Goal: Download file/media

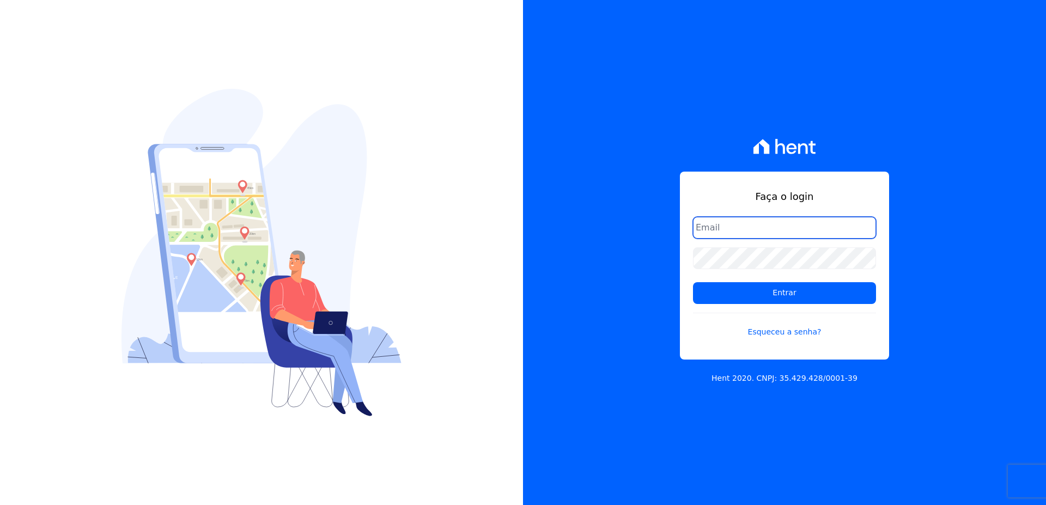
click at [712, 225] on input "email" at bounding box center [784, 228] width 183 height 22
type input "[EMAIL_ADDRESS][DOMAIN_NAME]"
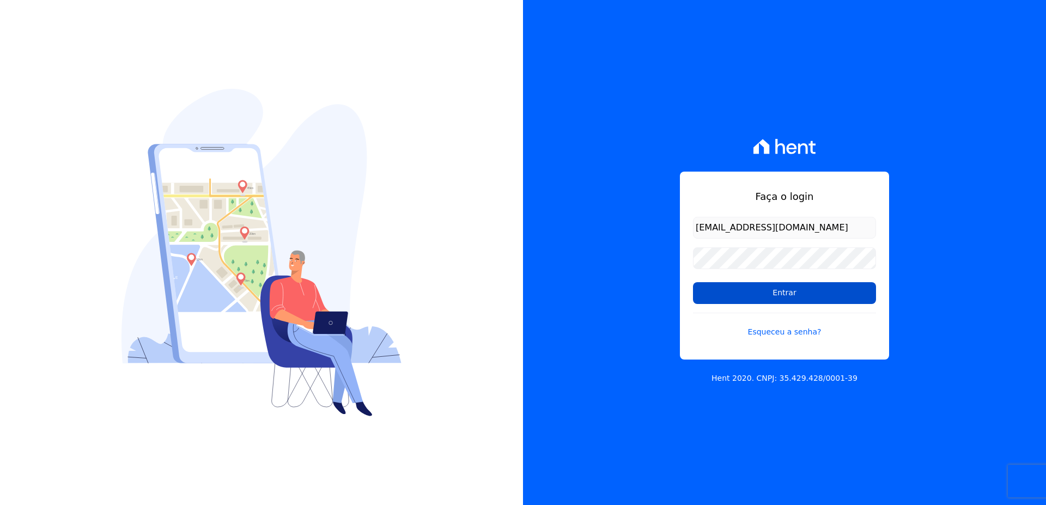
click at [767, 297] on input "Entrar" at bounding box center [784, 293] width 183 height 22
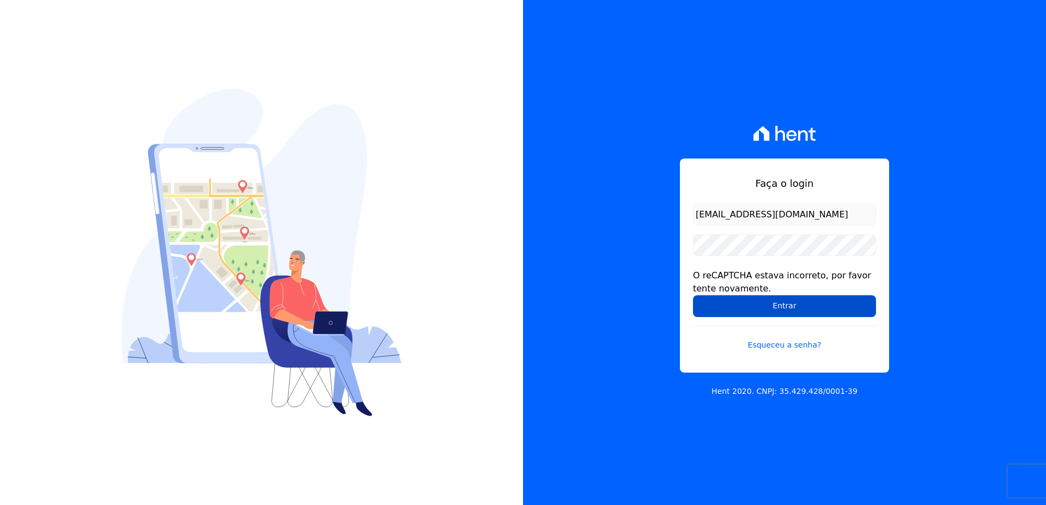
click at [772, 303] on input "Entrar" at bounding box center [784, 306] width 183 height 22
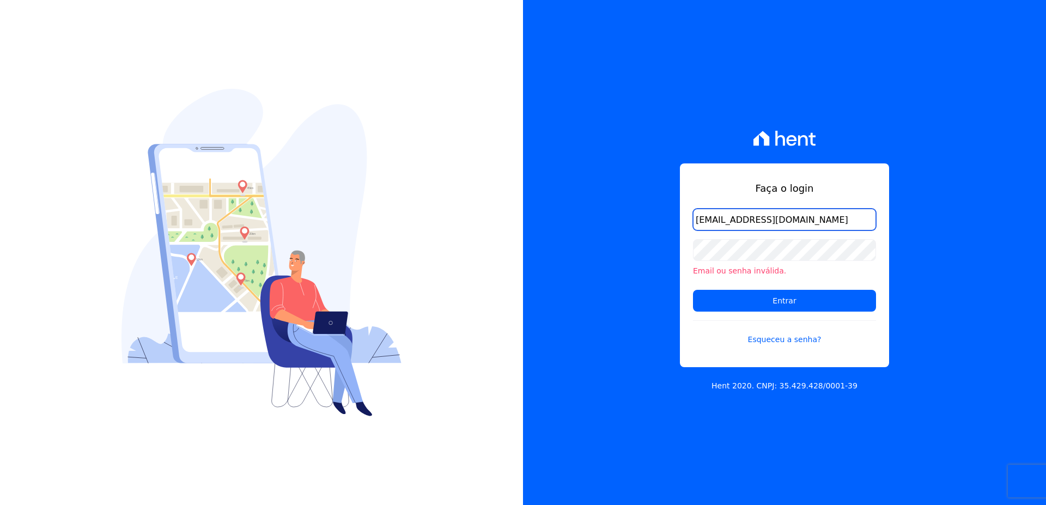
click at [810, 218] on input "[EMAIL_ADDRESS][DOMAIN_NAME]" at bounding box center [784, 220] width 183 height 22
type input "[EMAIL_ADDRESS][DOMAIN_NAME]"
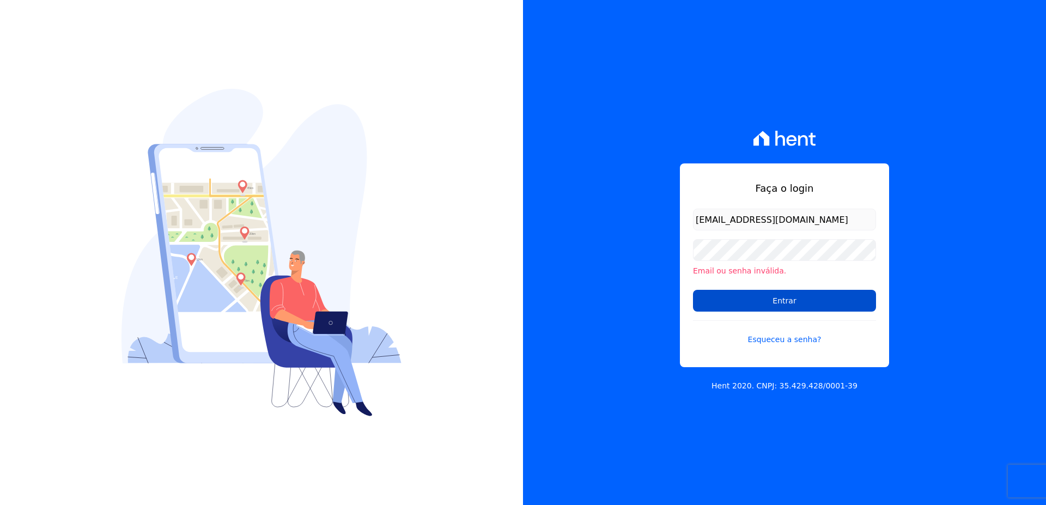
click at [757, 301] on input "Entrar" at bounding box center [784, 301] width 183 height 22
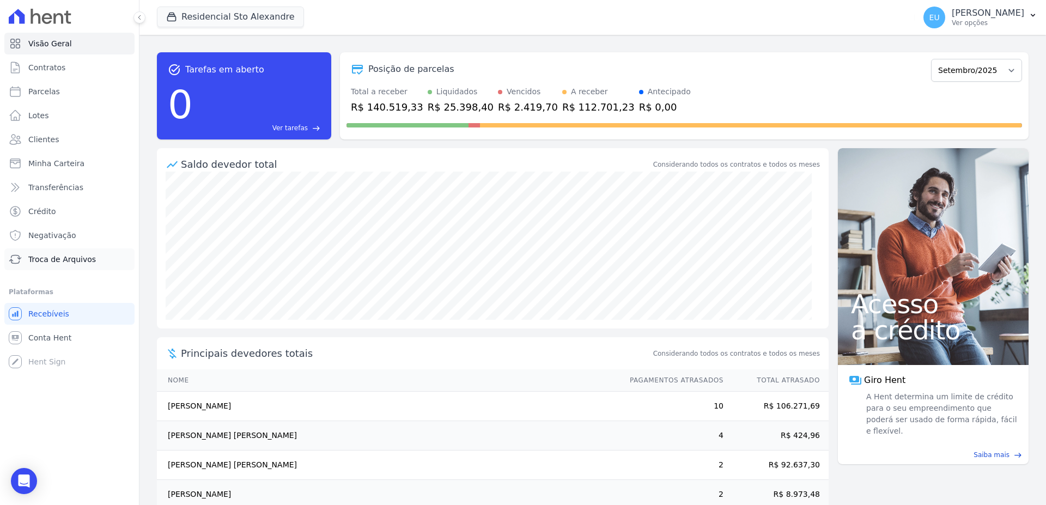
click at [65, 256] on span "Troca de Arquivos" at bounding box center [62, 259] width 68 height 11
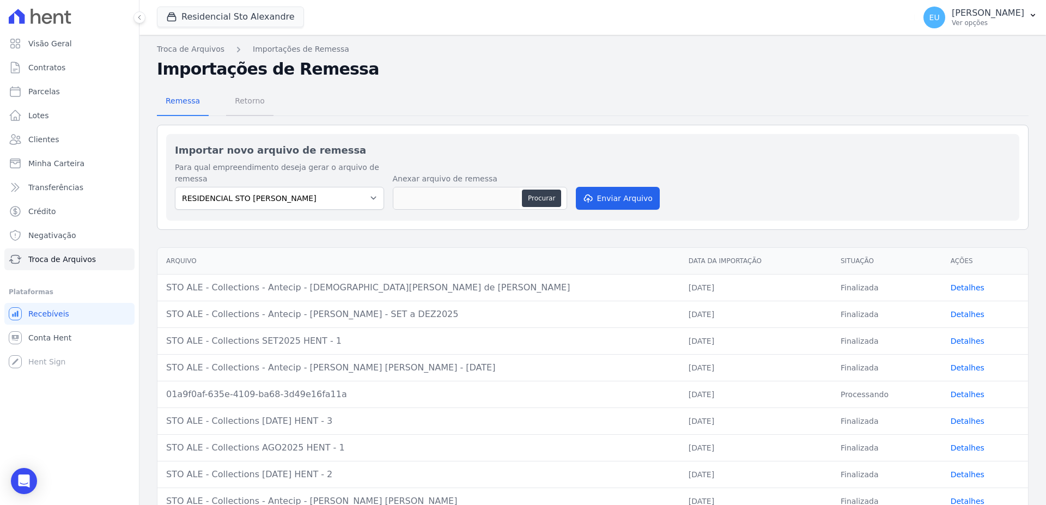
click at [243, 98] on span "Retorno" at bounding box center [249, 101] width 43 height 22
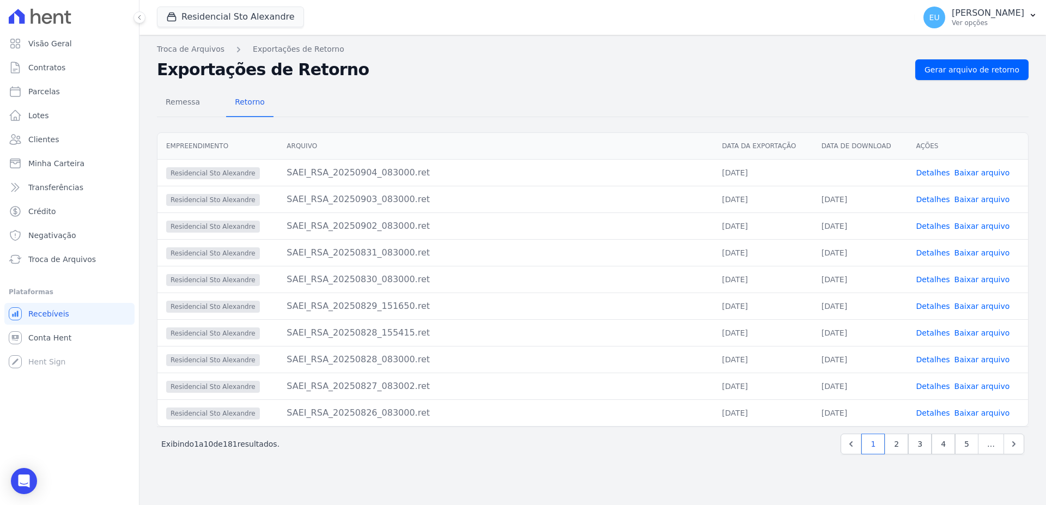
click at [933, 172] on link "Detalhes" at bounding box center [932, 172] width 34 height 9
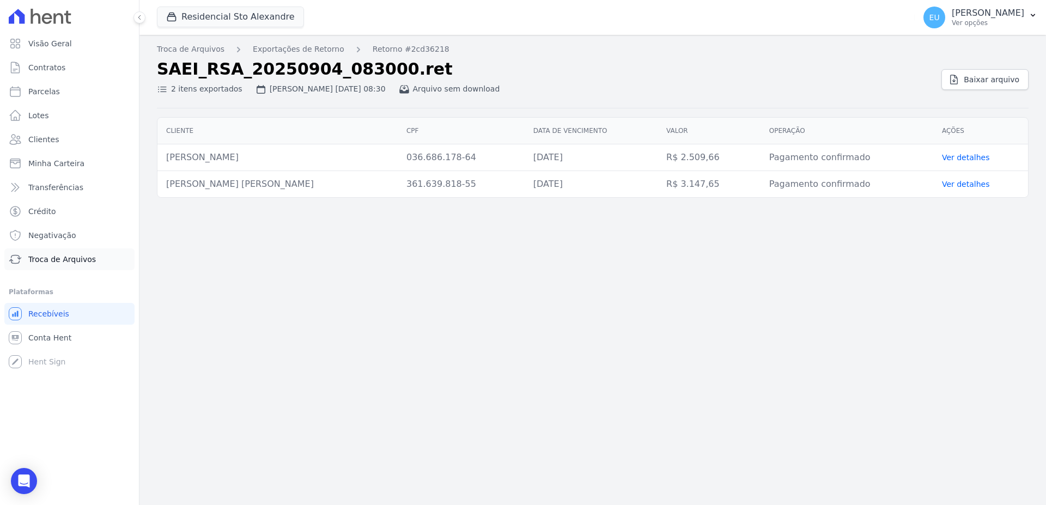
click at [60, 258] on span "Troca de Arquivos" at bounding box center [62, 259] width 68 height 11
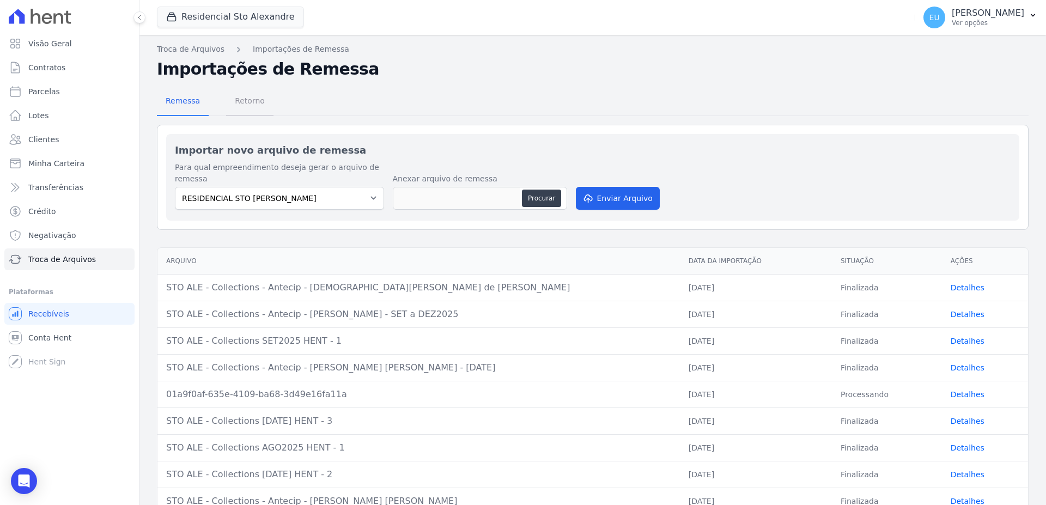
click at [242, 97] on span "Retorno" at bounding box center [249, 101] width 43 height 22
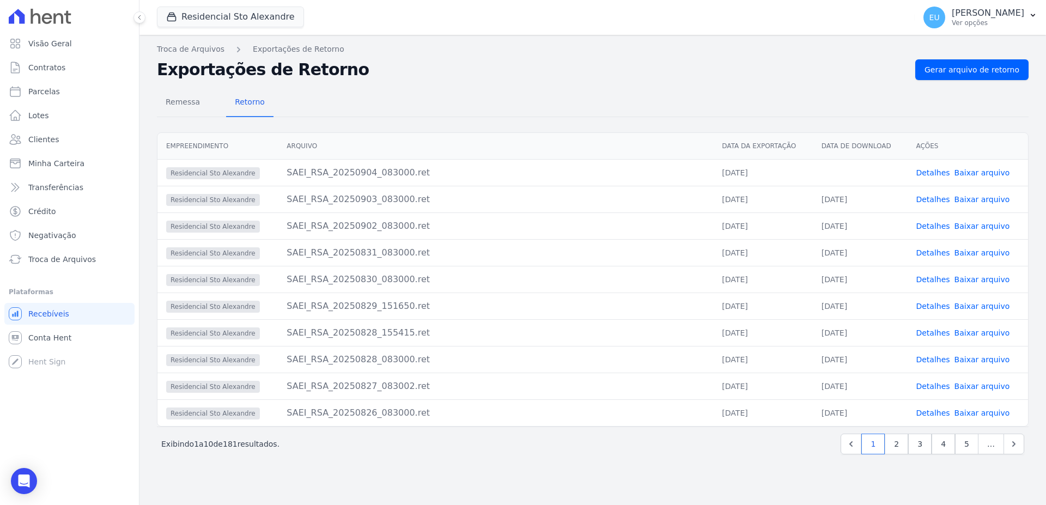
click at [931, 171] on link "Detalhes" at bounding box center [932, 172] width 34 height 9
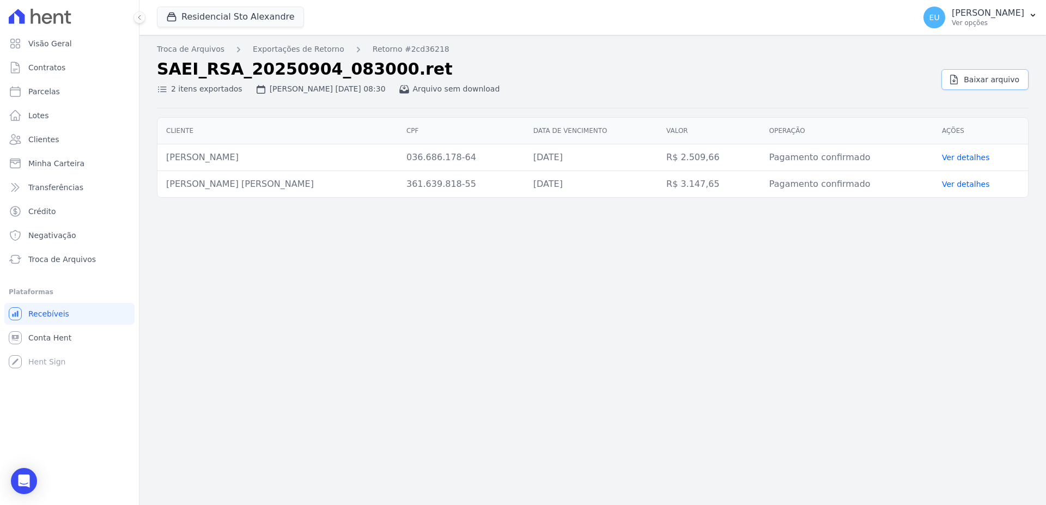
click at [983, 78] on span "Baixar arquivo" at bounding box center [991, 79] width 56 height 11
click at [59, 258] on span "Troca de Arquivos" at bounding box center [62, 259] width 68 height 11
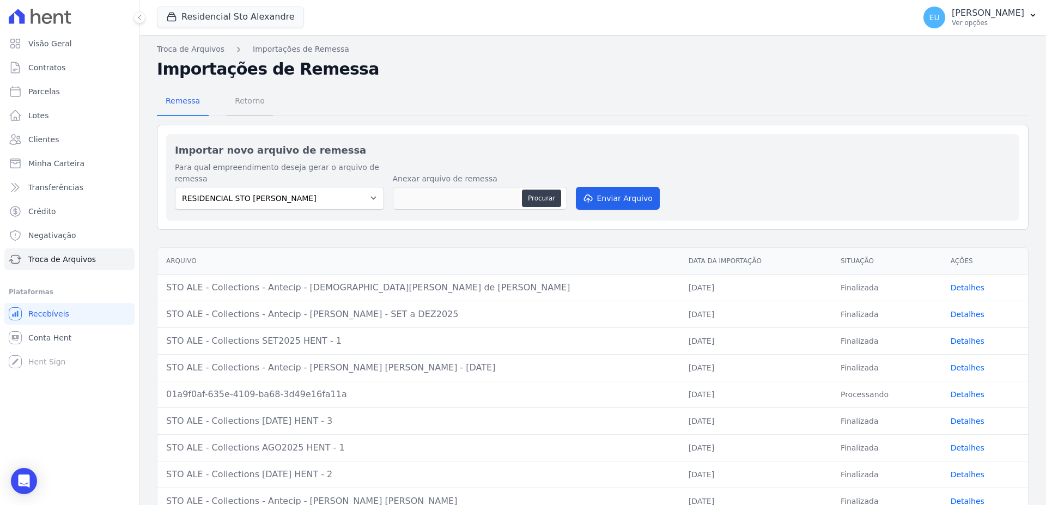
click at [242, 100] on span "Retorno" at bounding box center [249, 101] width 43 height 22
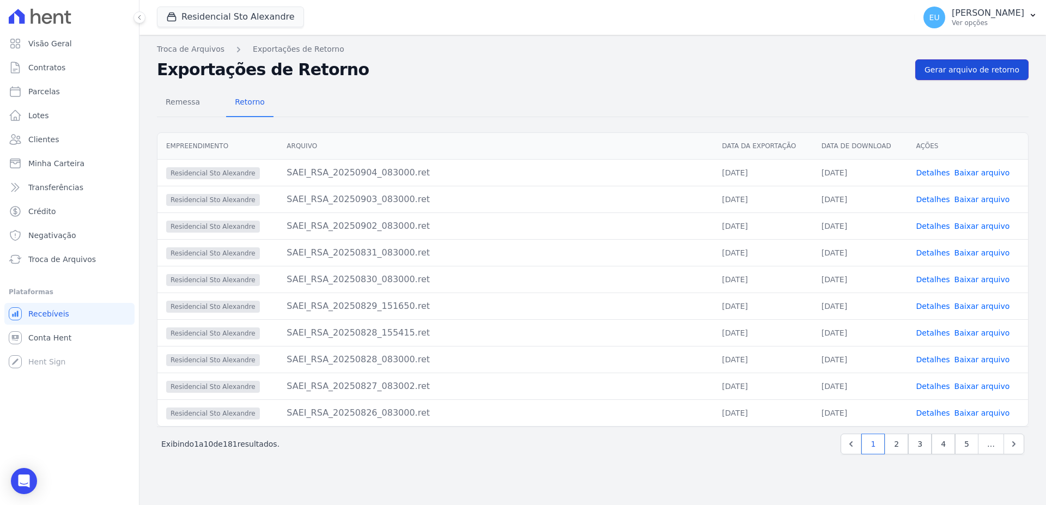
click at [965, 68] on span "Gerar arquivo de retorno" at bounding box center [971, 69] width 95 height 11
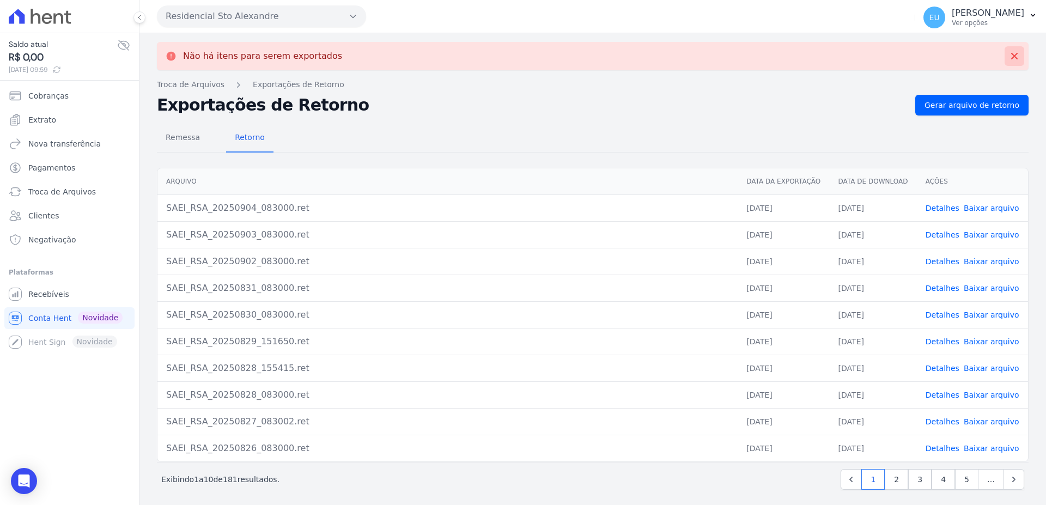
click at [1009, 54] on icon at bounding box center [1014, 56] width 11 height 11
